Goal: Task Accomplishment & Management: Use online tool/utility

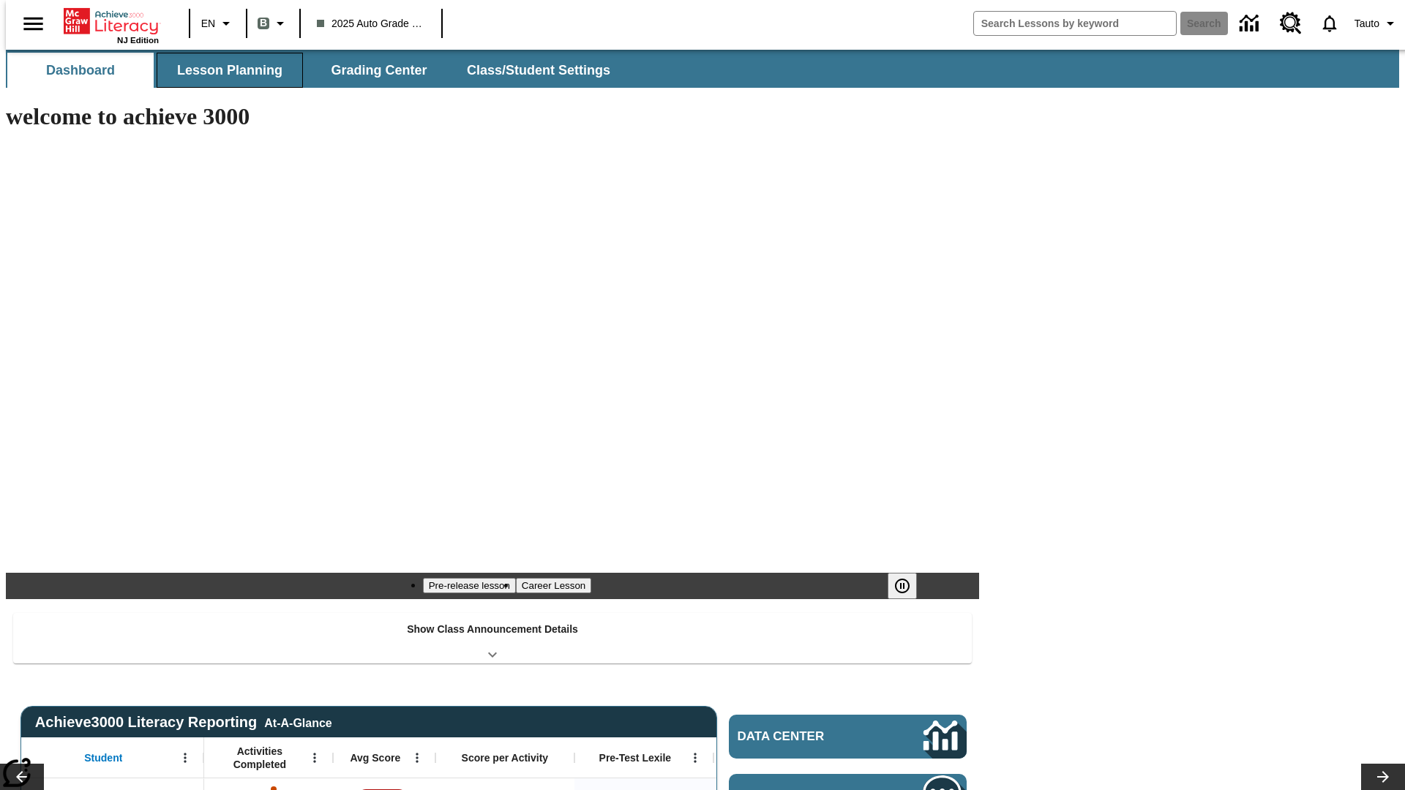
click at [224, 70] on span "Lesson Planning" at bounding box center [229, 70] width 105 height 17
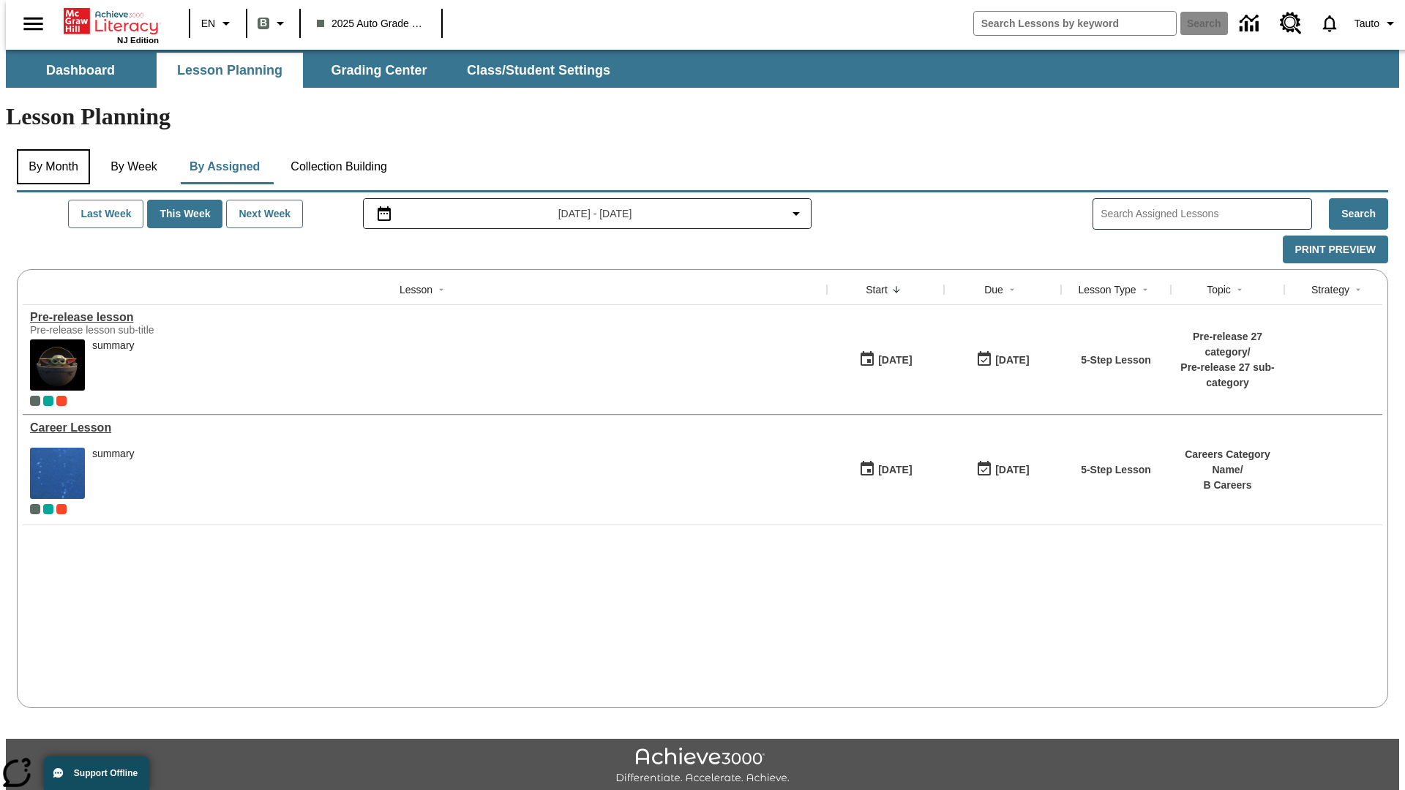
click at [49, 149] on button "By Month" at bounding box center [53, 166] width 73 height 35
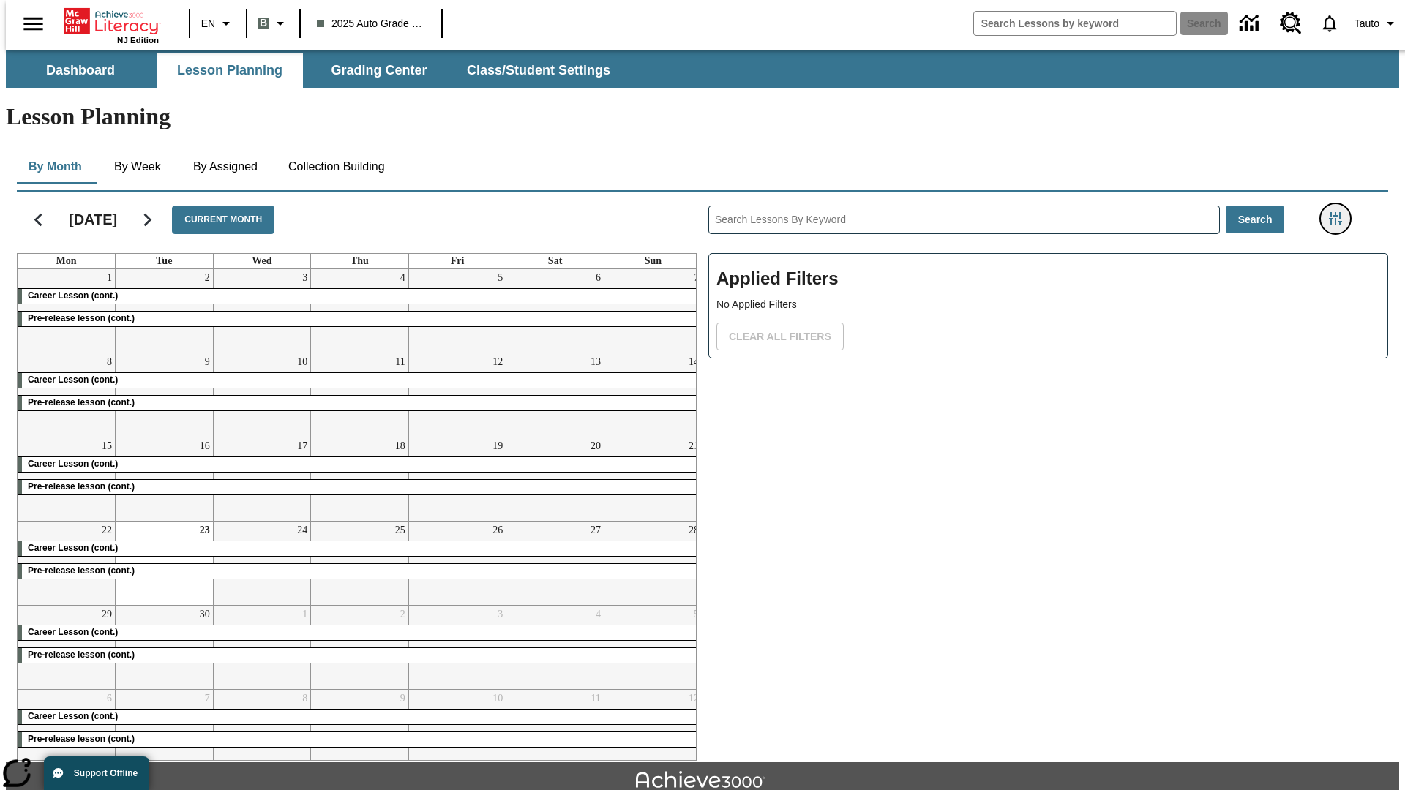
click at [1339, 212] on icon "Filters Side menu" at bounding box center [1335, 218] width 13 height 13
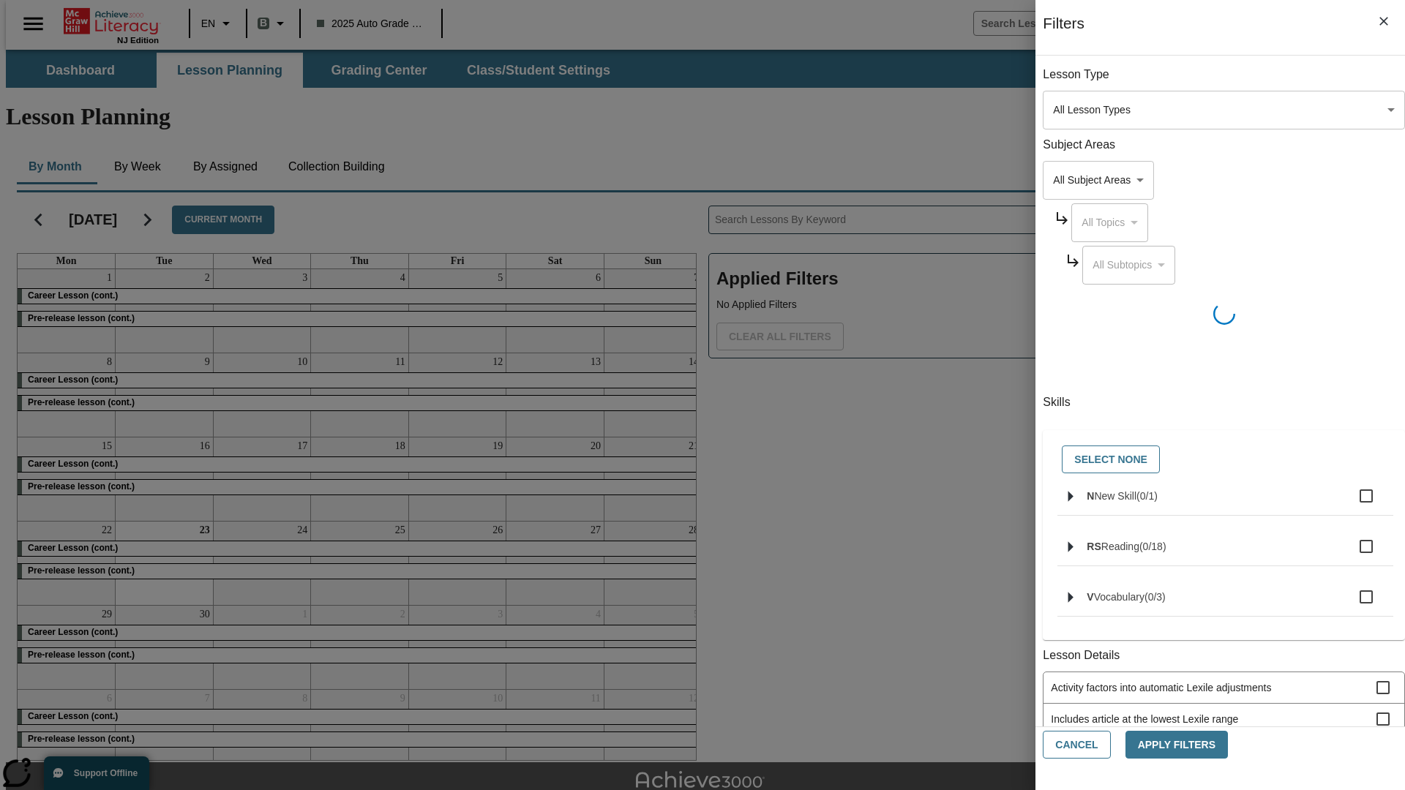
click at [1053, 707] on body "Skip to main content NJ Edition EN B 2025 Auto Grade 1 B Search 0 Tauto Dashboa…" at bounding box center [702, 453] width 1393 height 807
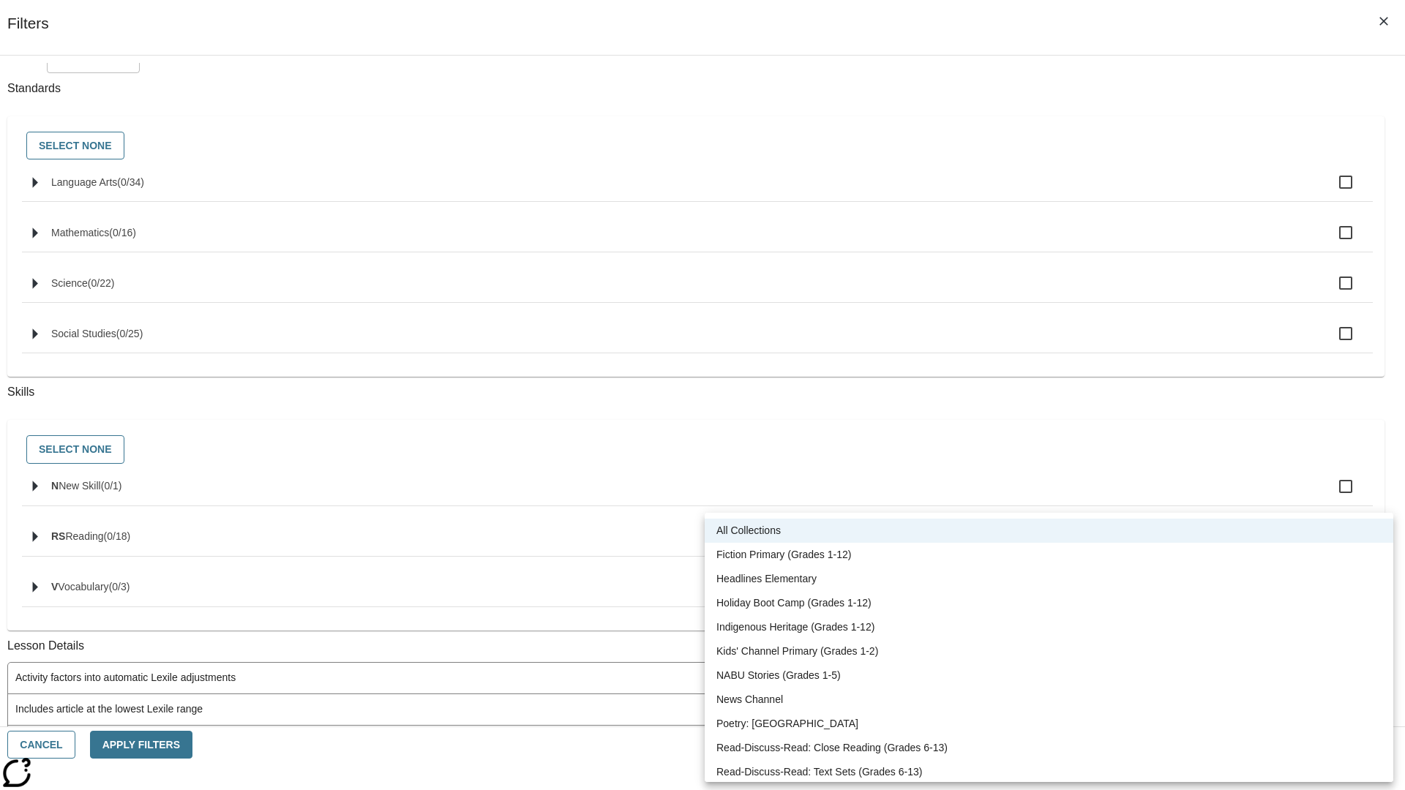
scroll to position [609, 0]
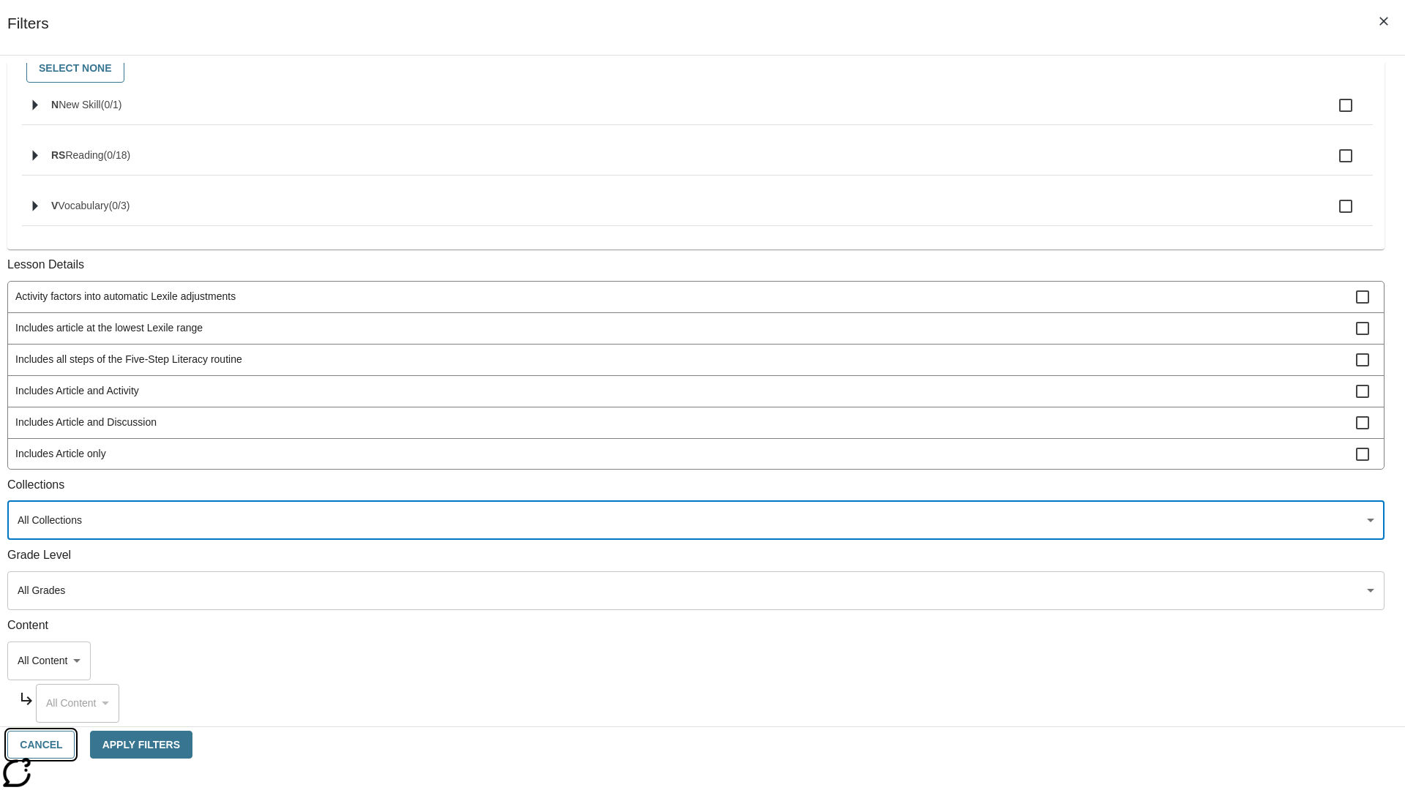
click at [75, 745] on button "Cancel" at bounding box center [40, 745] width 67 height 29
click at [105, 20] on icon "Home" at bounding box center [112, 21] width 97 height 29
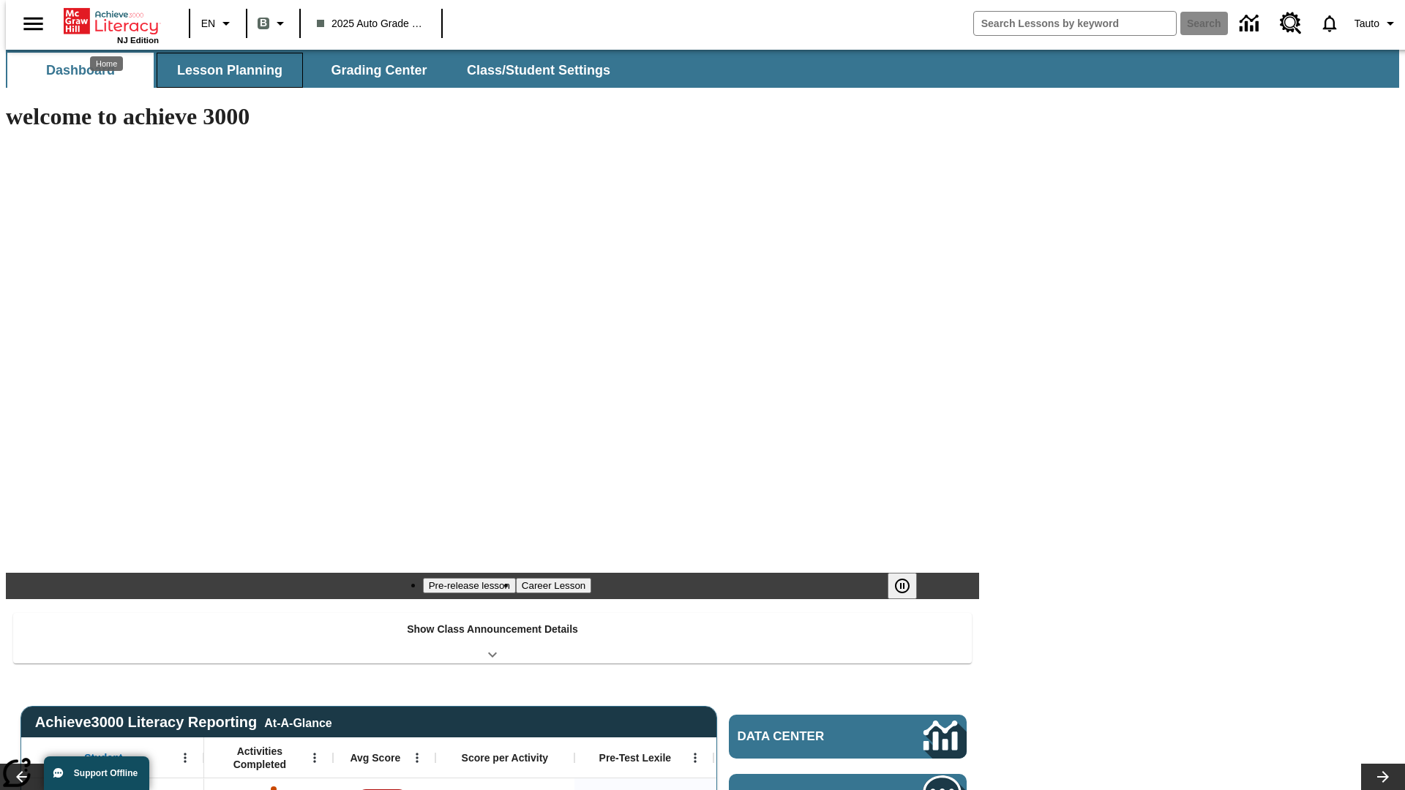
click at [224, 70] on span "Lesson Planning" at bounding box center [229, 70] width 105 height 17
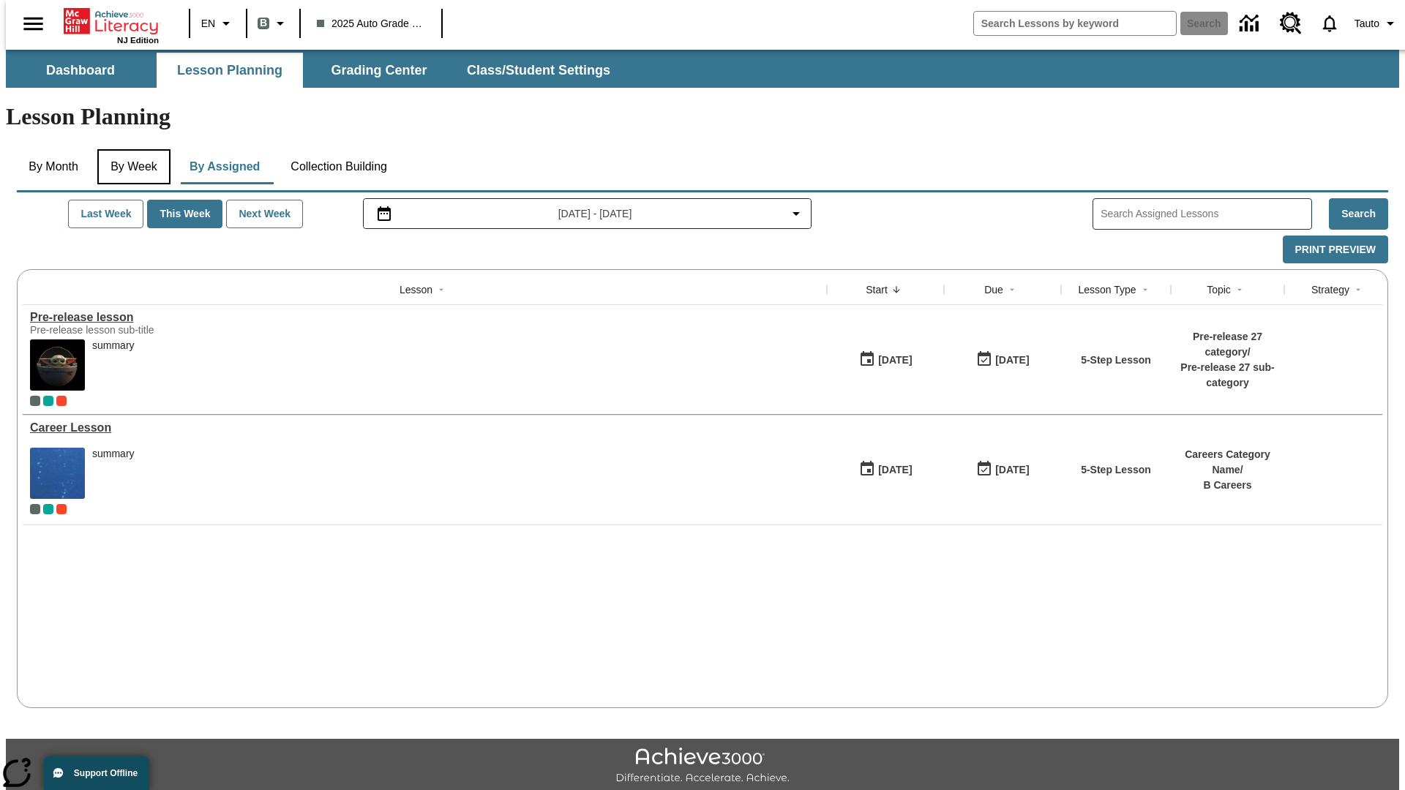
click at [131, 149] on button "By Week" at bounding box center [133, 166] width 73 height 35
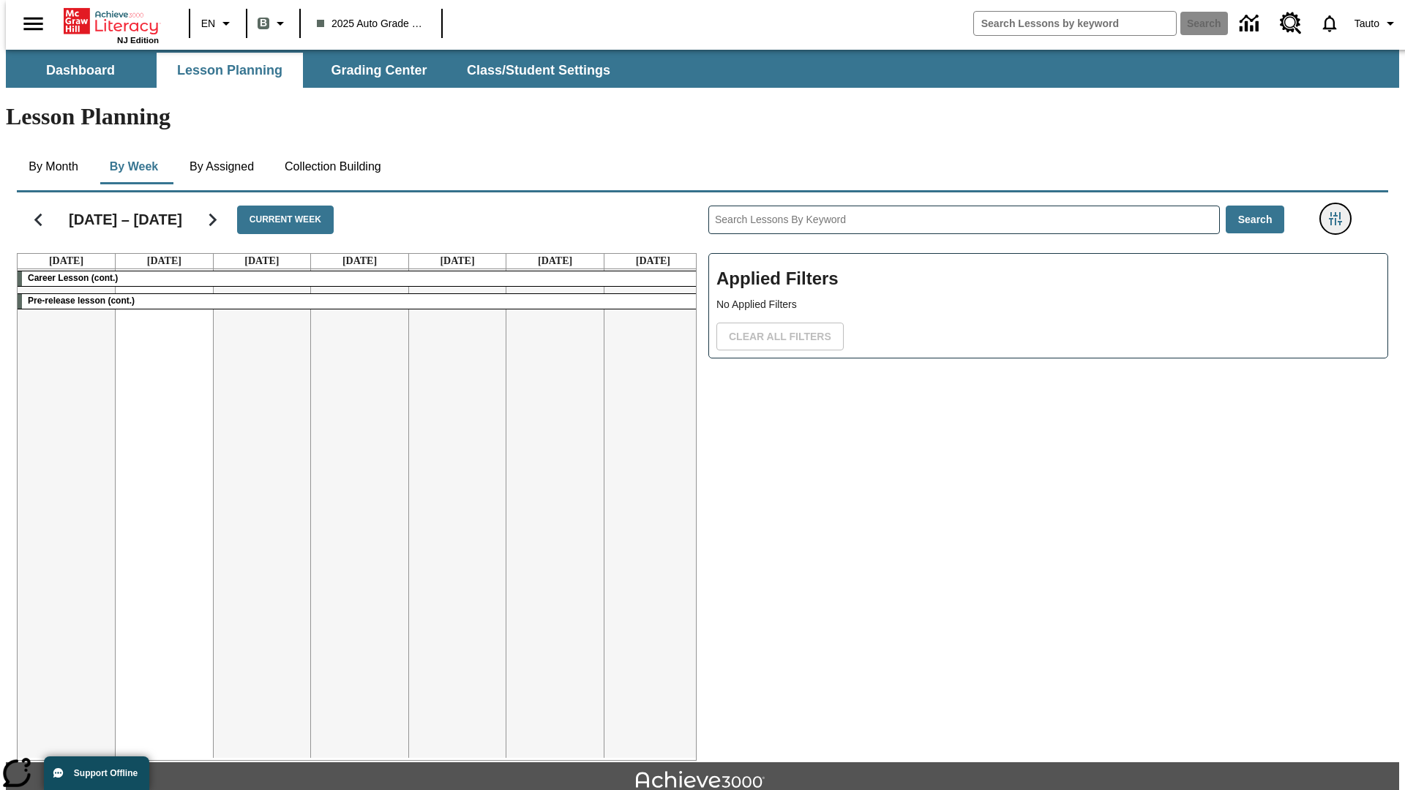
click at [1339, 212] on icon "Filters Side menu" at bounding box center [1335, 218] width 13 height 13
